Goal: Obtain resource: Download file/media

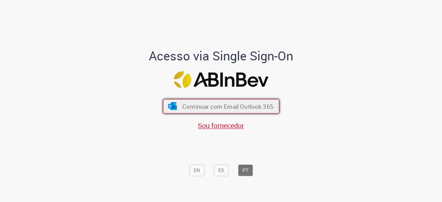
click at [244, 107] on span "Continuar com Email Outlook 365" at bounding box center [227, 107] width 91 height 8
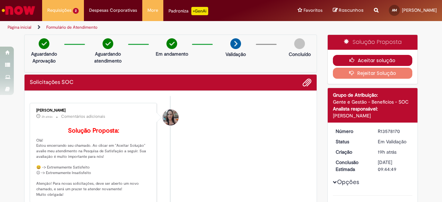
click at [381, 59] on button "Aceitar solução" at bounding box center [373, 60] width 80 height 11
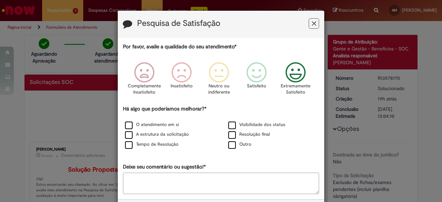
click at [287, 72] on icon "Feedback" at bounding box center [296, 72] width 26 height 21
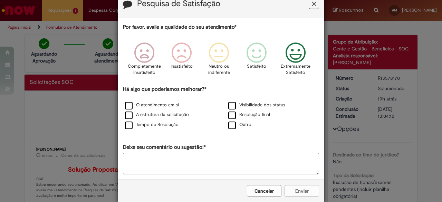
scroll to position [30, 0]
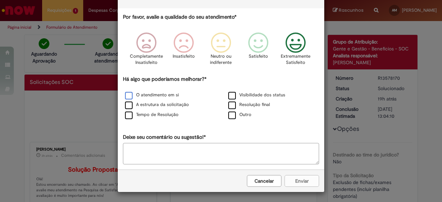
click at [125, 94] on label "O atendimento em si" at bounding box center [152, 95] width 54 height 7
click at [125, 116] on label "Tempo de Resolução" at bounding box center [152, 115] width 54 height 7
click at [229, 103] on label "Resolução final" at bounding box center [249, 105] width 42 height 7
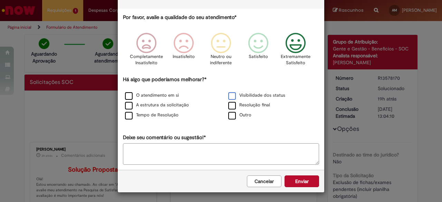
click at [228, 96] on label "Visibilidade dos status" at bounding box center [256, 95] width 57 height 7
click at [294, 182] on button "Enviar" at bounding box center [302, 181] width 35 height 12
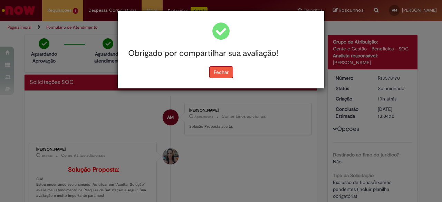
click at [225, 75] on button "Fechar" at bounding box center [221, 72] width 24 height 12
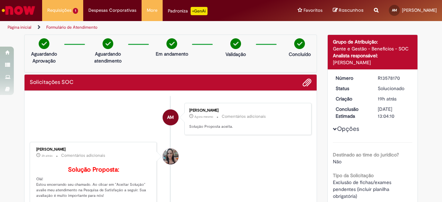
click at [220, 152] on li "Lilian Goncalves Aguiar 3h atrás 3 horas atrás Comentários adicionais Solução P…" at bounding box center [171, 192] width 282 height 100
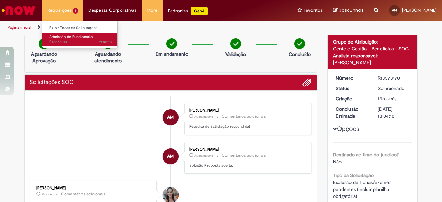
click at [64, 38] on span "Admissão de Funcionário" at bounding box center [71, 36] width 44 height 5
click at [57, 40] on span "19h atrás 19 horas atrás R13578241" at bounding box center [80, 42] width 62 height 6
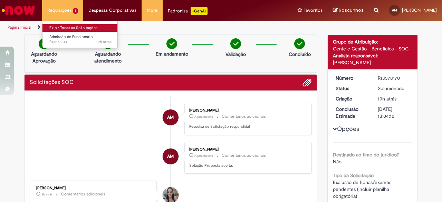
click at [57, 26] on link "Exibir Todas as Solicitações" at bounding box center [80, 28] width 76 height 8
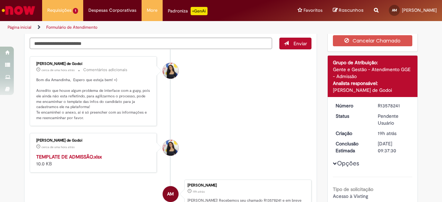
scroll to position [35, 0]
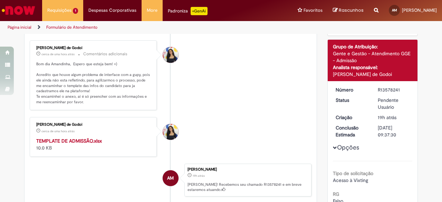
click at [83, 78] on p "Bom dia Amandinha, Espero que esteja bem! =) Acredito que houve algum problema …" at bounding box center [93, 83] width 115 height 44
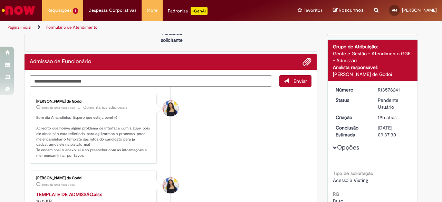
scroll to position [88, 0]
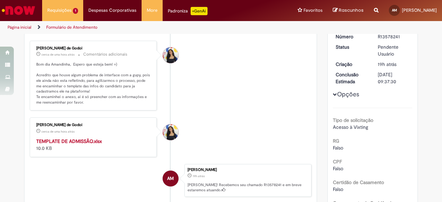
click at [113, 100] on p "Bom dia Amandinha, Espero que esteja bem! =) Acredito que houve algum problema …" at bounding box center [93, 84] width 115 height 44
click at [65, 92] on p "Bom dia Amandinha, Espero que esteja bem! =) Acredito que houve algum problema …" at bounding box center [93, 84] width 115 height 44
click at [108, 100] on p "Bom dia Amandinha, Espero que esteja bem! =) Acredito que houve algum problema …" at bounding box center [93, 84] width 115 height 44
click at [61, 92] on p "Bom dia Amandinha, Espero que esteja bem! =) Acredito que houve algum problema …" at bounding box center [93, 84] width 115 height 44
click at [84, 140] on strong "TEMPLATE DE ADMISSÃO.xlsx" at bounding box center [69, 141] width 66 height 6
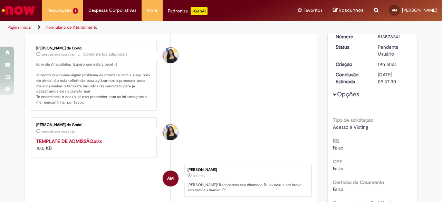
scroll to position [0, 0]
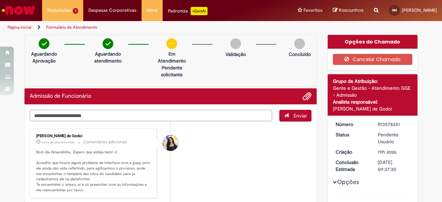
click at [86, 113] on textarea "Digite sua mensagem aqui..." at bounding box center [151, 115] width 242 height 11
type textarea "**********"
click at [309, 96] on button "Adicionar anexos" at bounding box center [307, 96] width 9 height 9
click at [297, 115] on span "Enviar" at bounding box center [300, 116] width 13 height 6
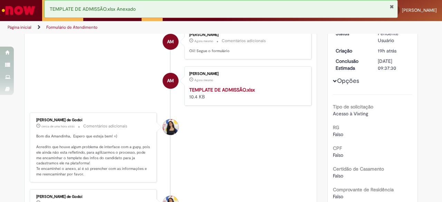
scroll to position [104, 0]
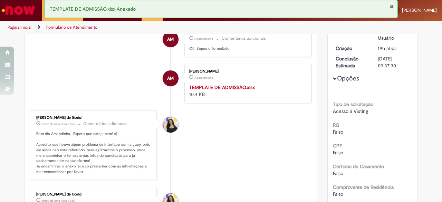
click at [212, 82] on div "Amanda Martins Agora mesmo Agora mesmo TEMPLATE DE ADMISSÃO.xlsx 10.4 KB" at bounding box center [247, 83] width 123 height 35
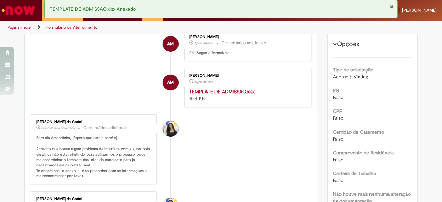
scroll to position [69, 0]
